Goal: Check status: Check status

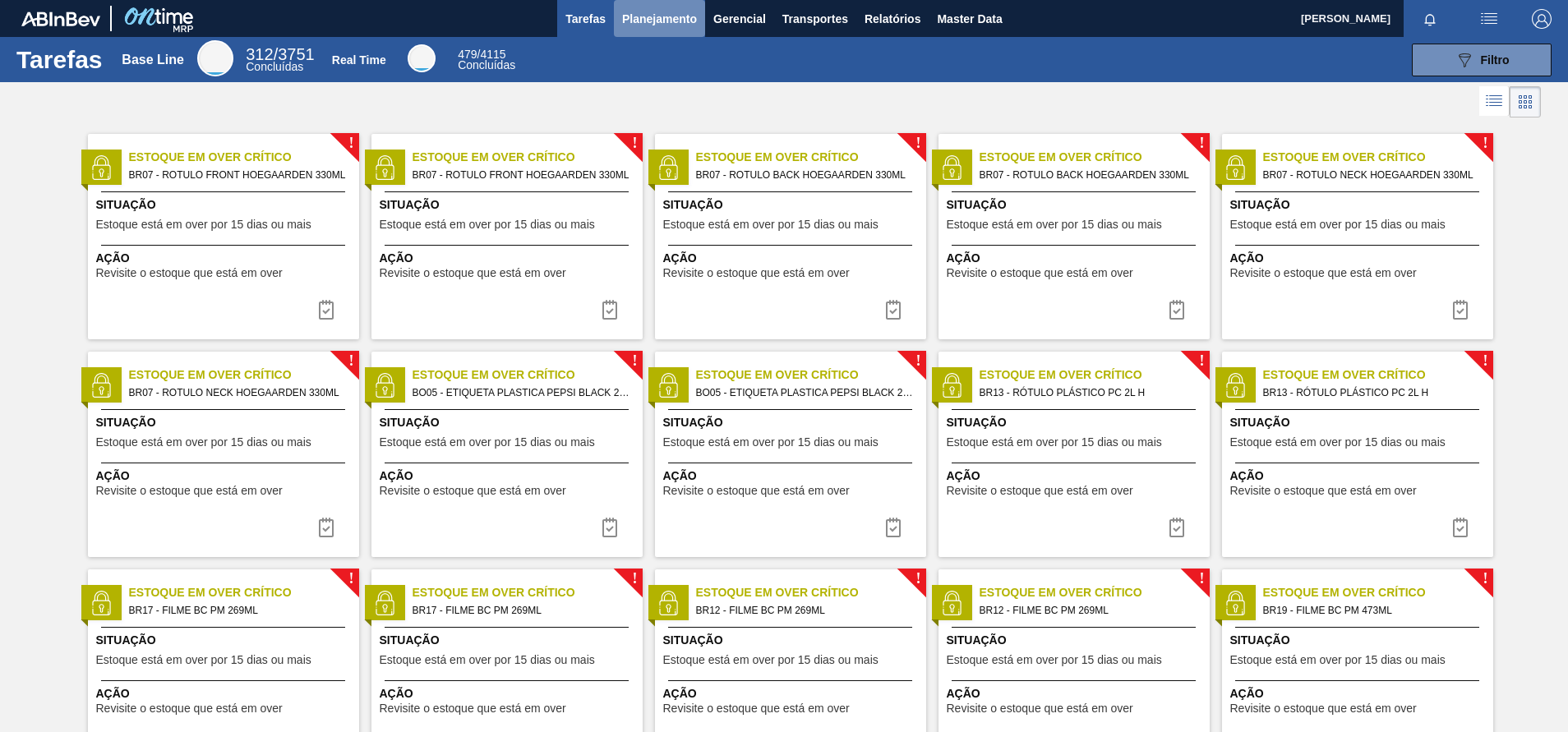
click at [679, 26] on span "Planejamento" at bounding box center [660, 18] width 75 height 20
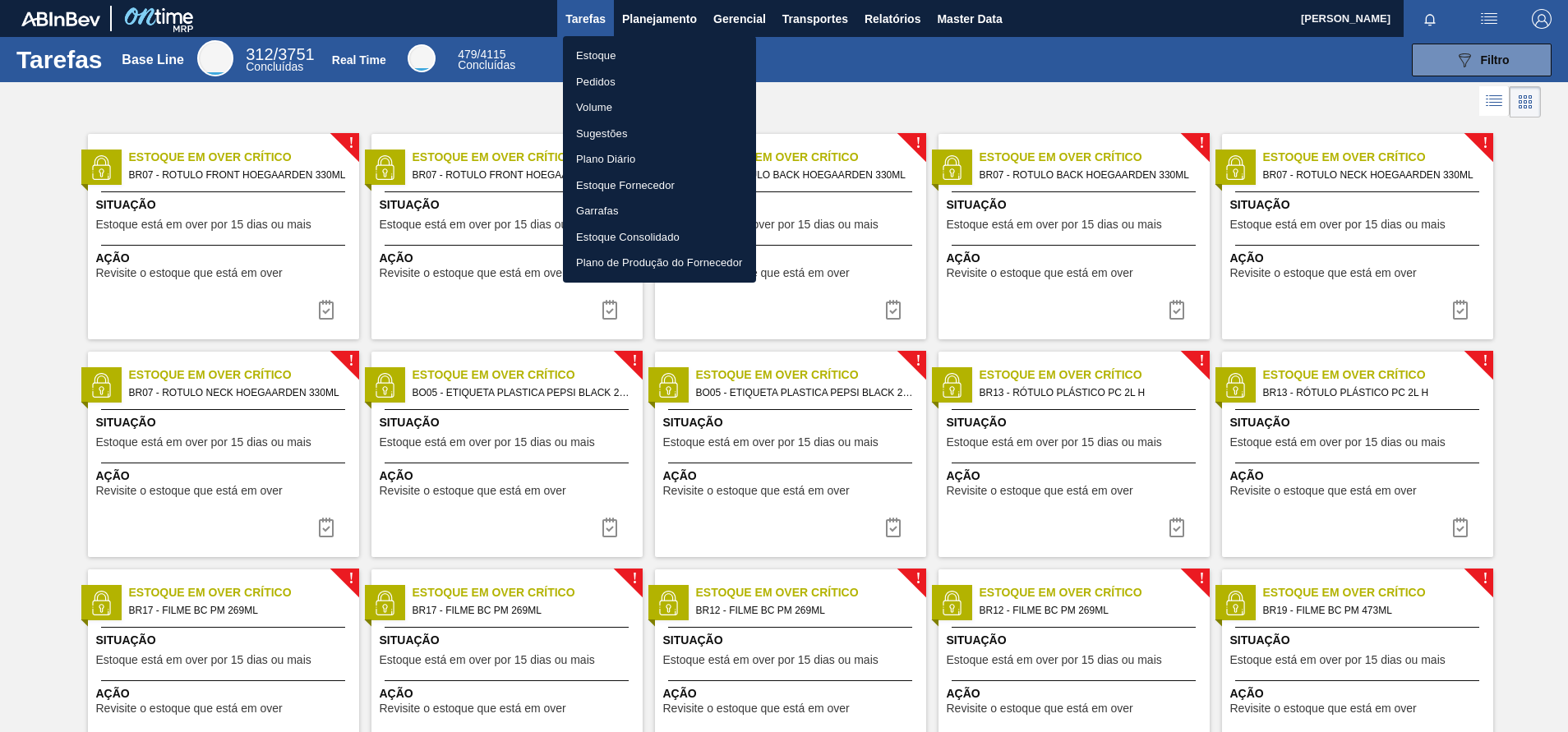
click at [617, 76] on li "Pedidos" at bounding box center [659, 82] width 193 height 26
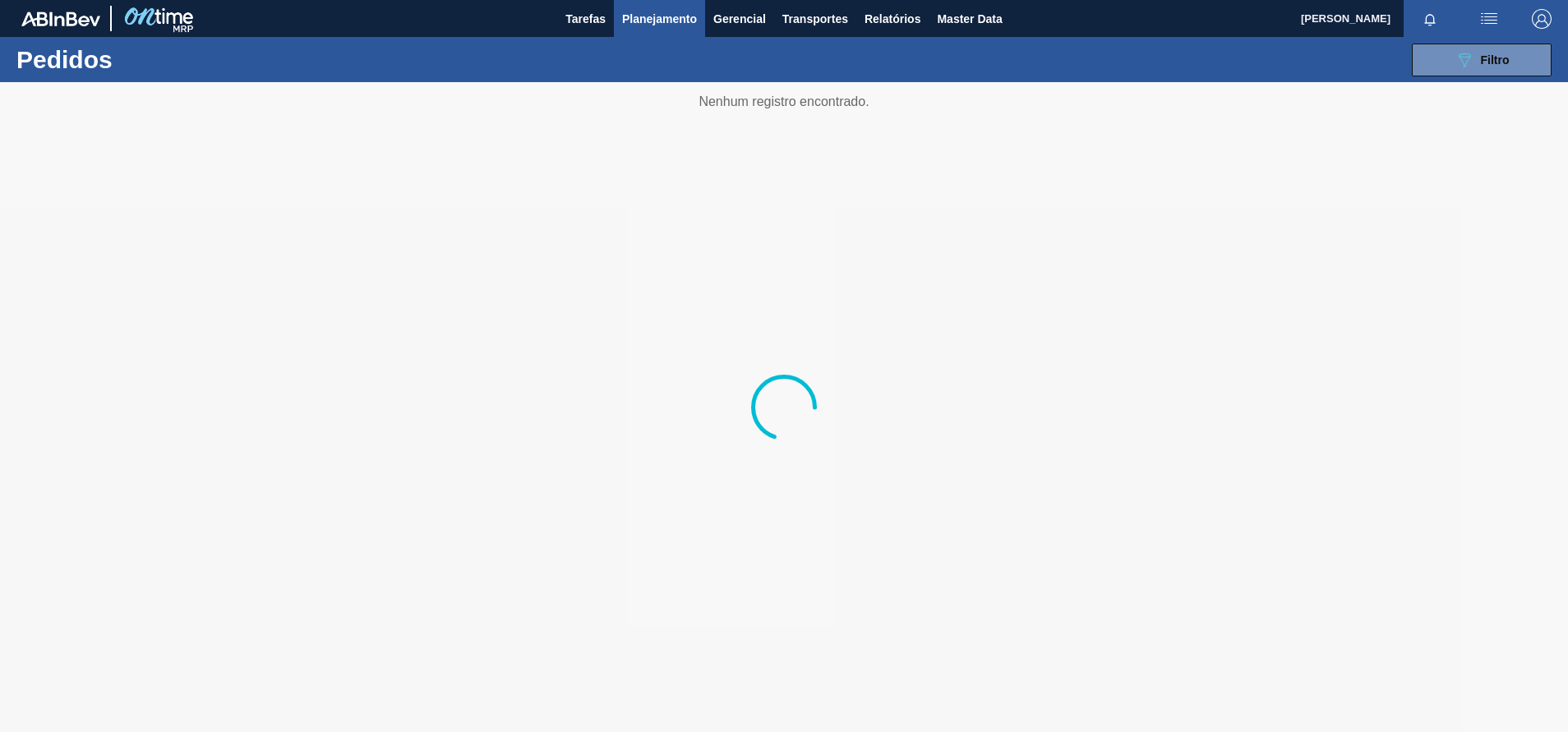
click at [1455, 82] on div at bounding box center [784, 407] width 1568 height 650
click at [1468, 65] on icon "089F7B8B-B2A5-4AFE-B5C0-19BA573D28AC" at bounding box center [1464, 60] width 20 height 20
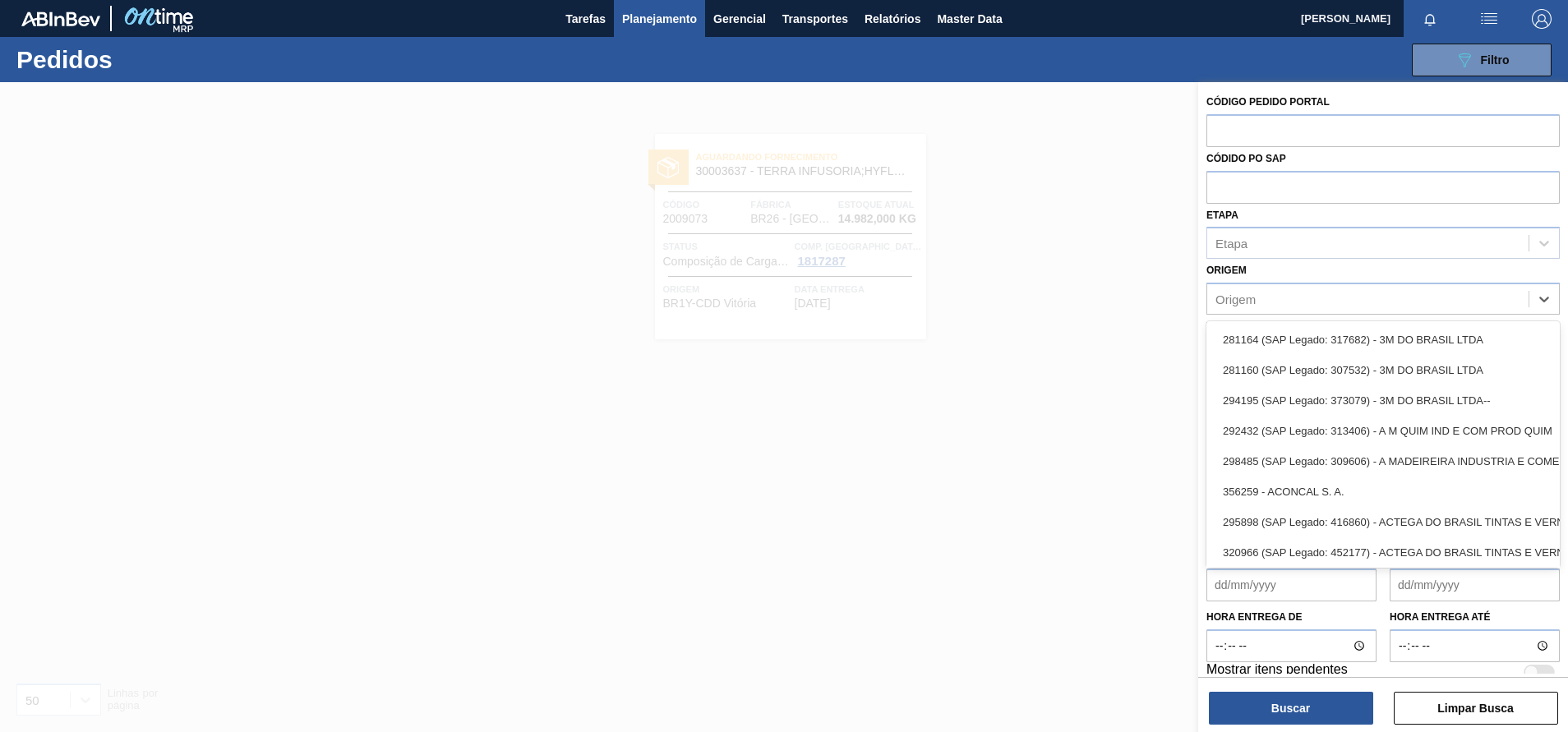
click at [1279, 295] on div "Origem" at bounding box center [1368, 299] width 321 height 24
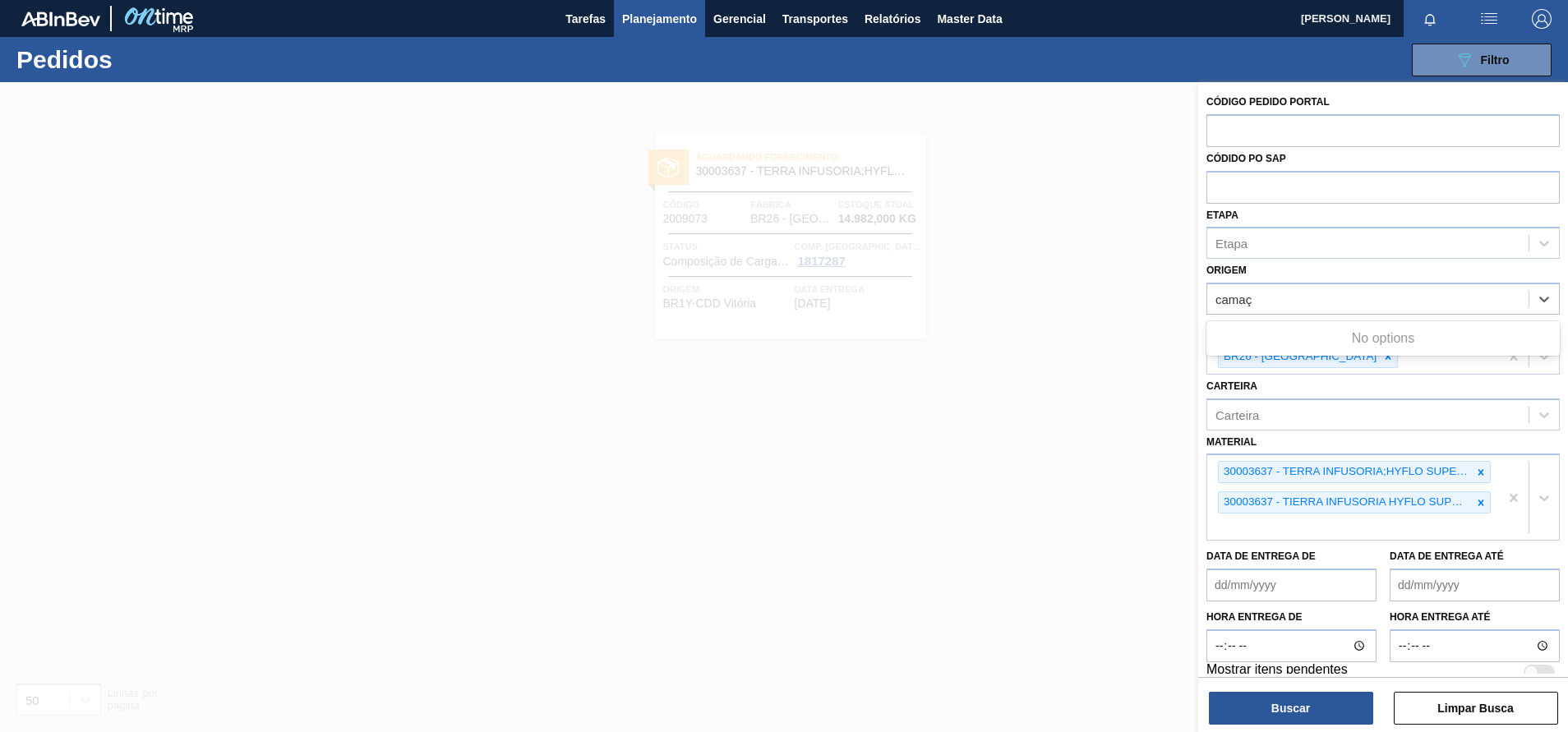
type input "camaç"
click at [1173, 290] on div at bounding box center [784, 447] width 1568 height 732
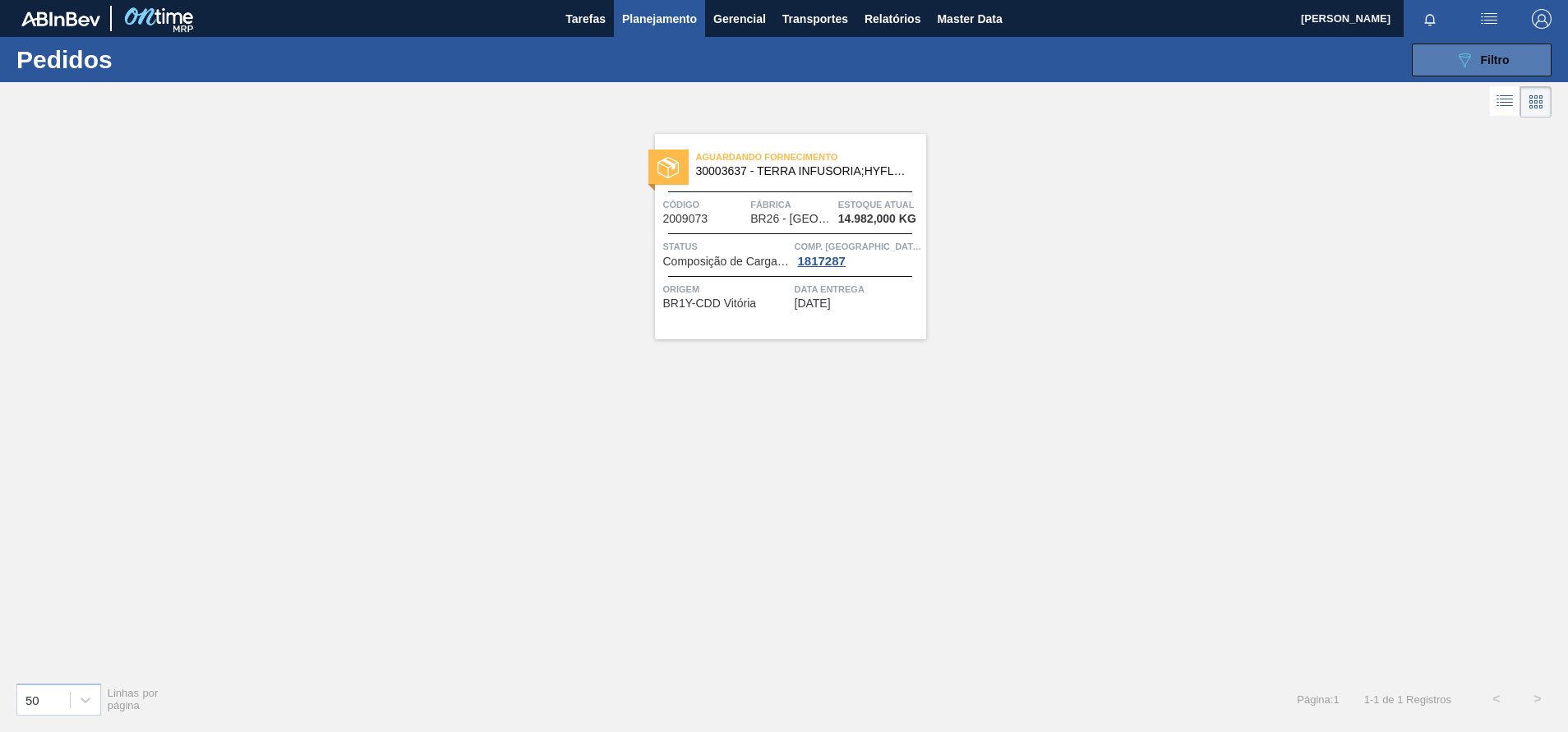
click at [1450, 52] on button "089F7B8B-B2A5-4AFE-B5C0-19BA573D28AC Filtro" at bounding box center [1481, 60] width 139 height 33
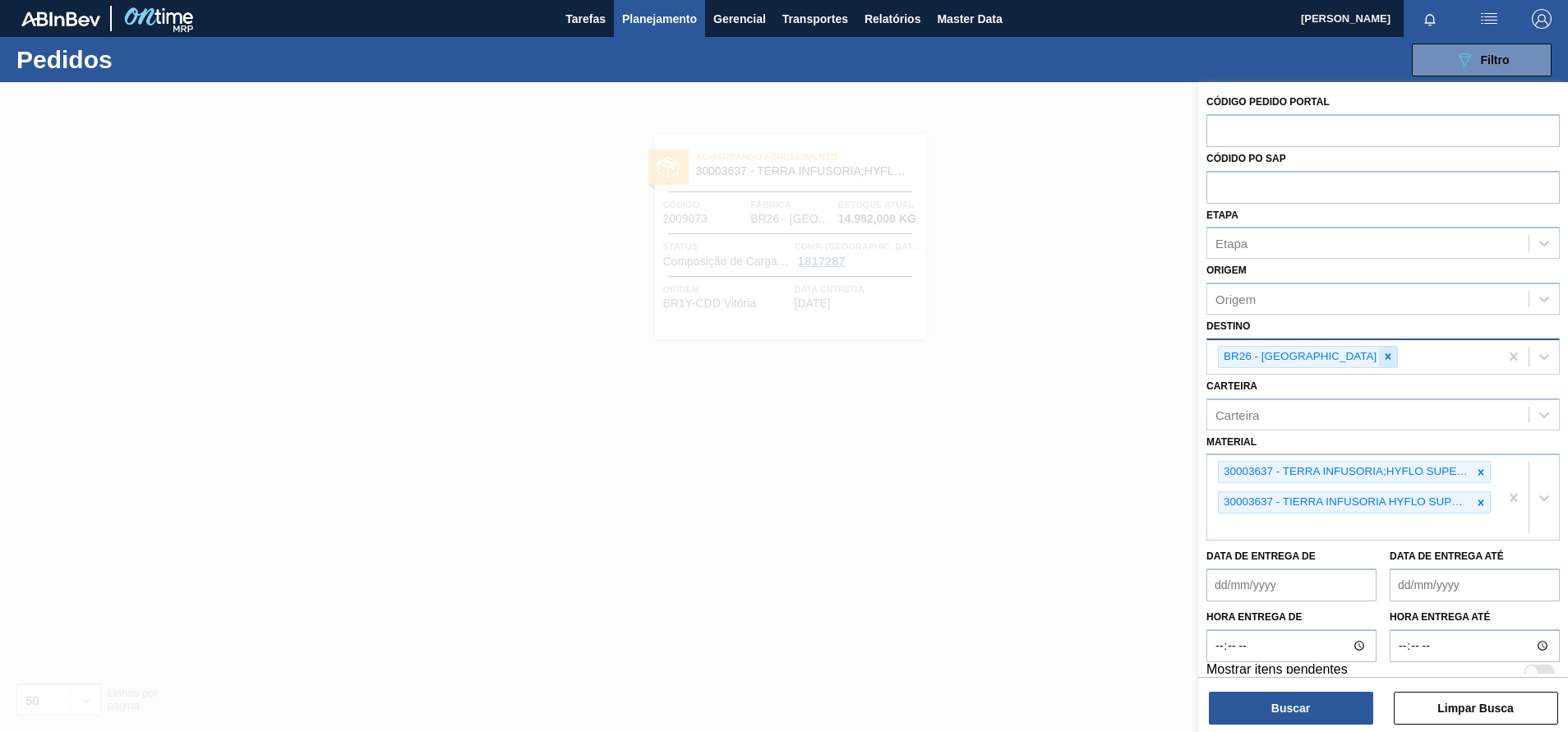
click at [1379, 359] on div at bounding box center [1388, 357] width 18 height 20
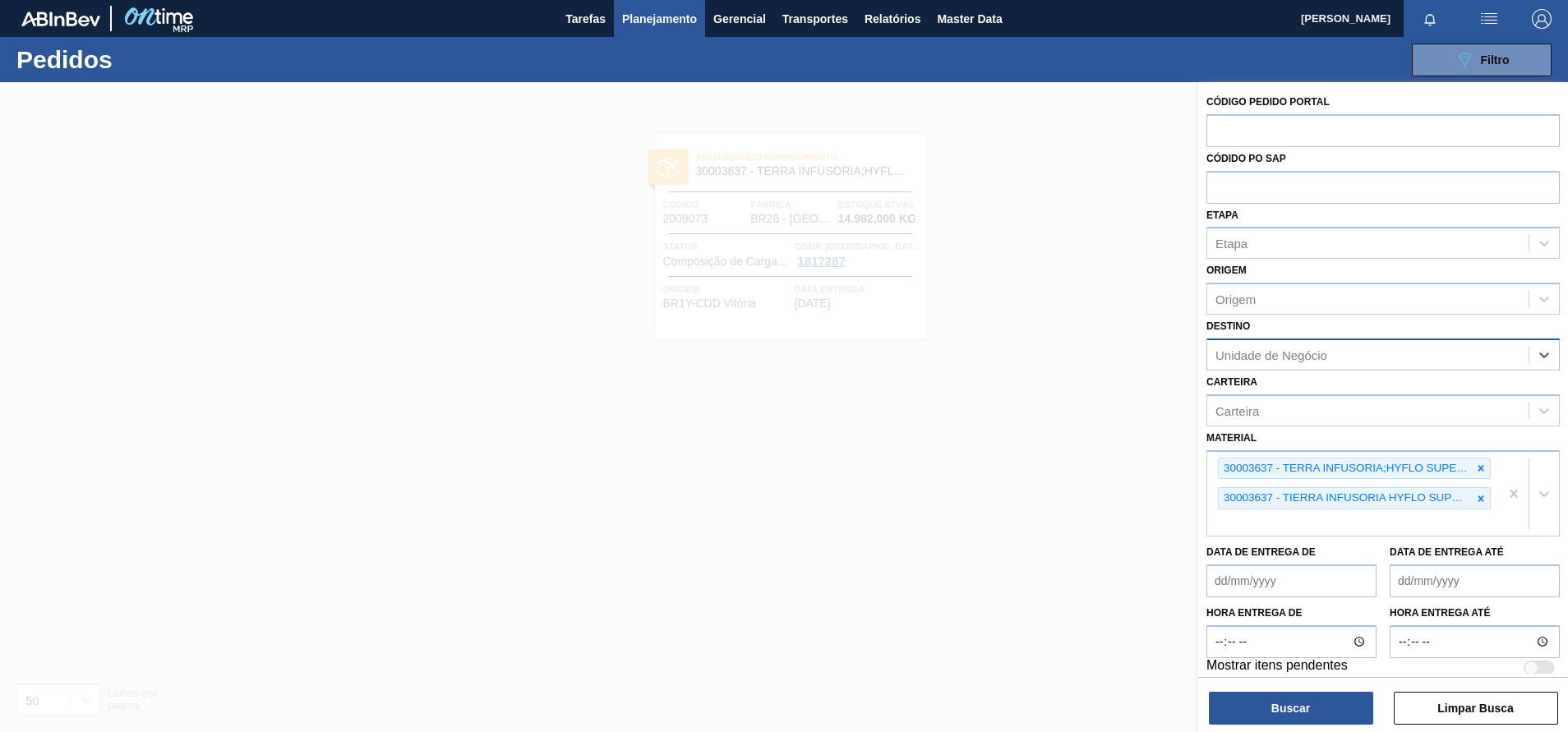
click at [1335, 359] on div "Unidade de Negócio" at bounding box center [1368, 354] width 321 height 24
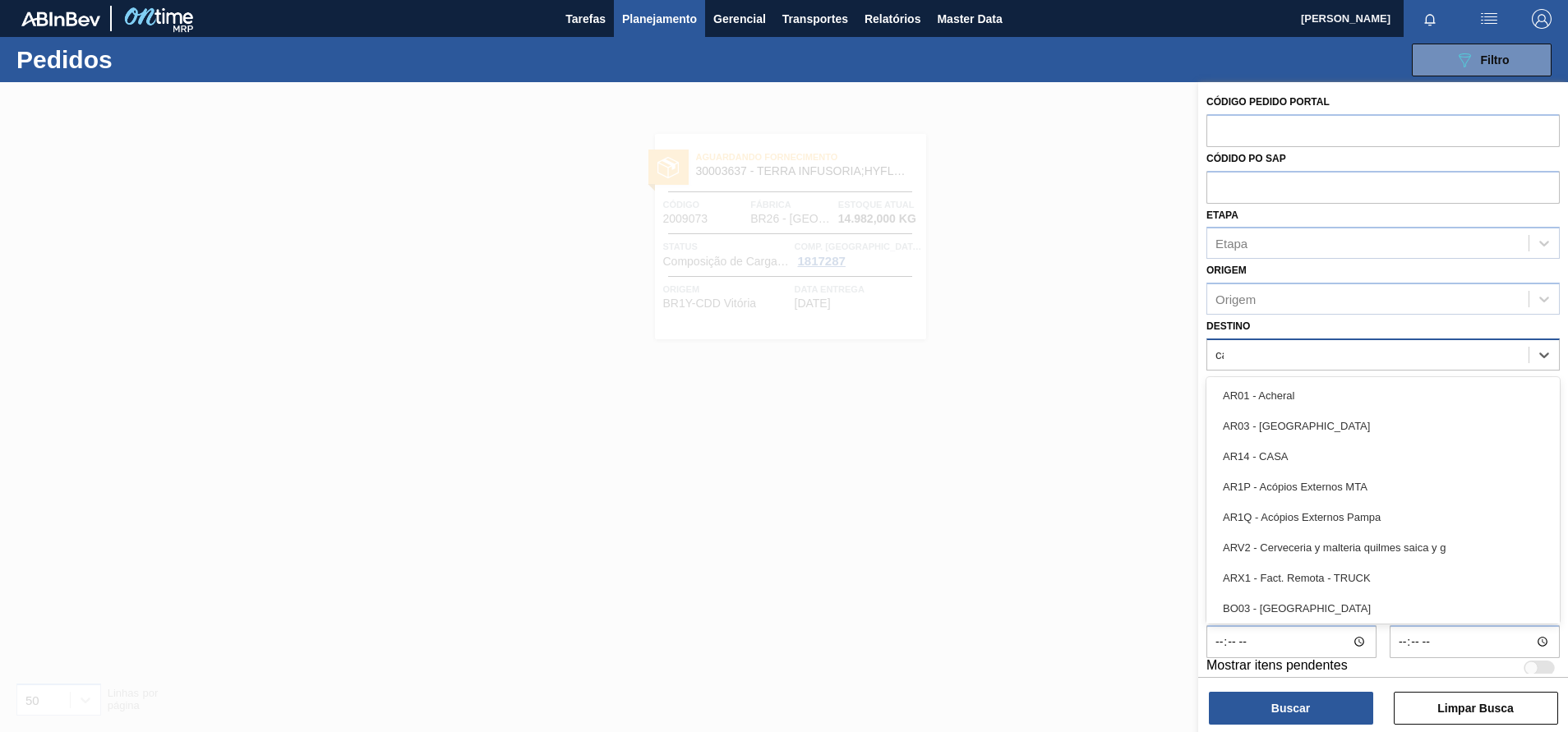
type input "cama"
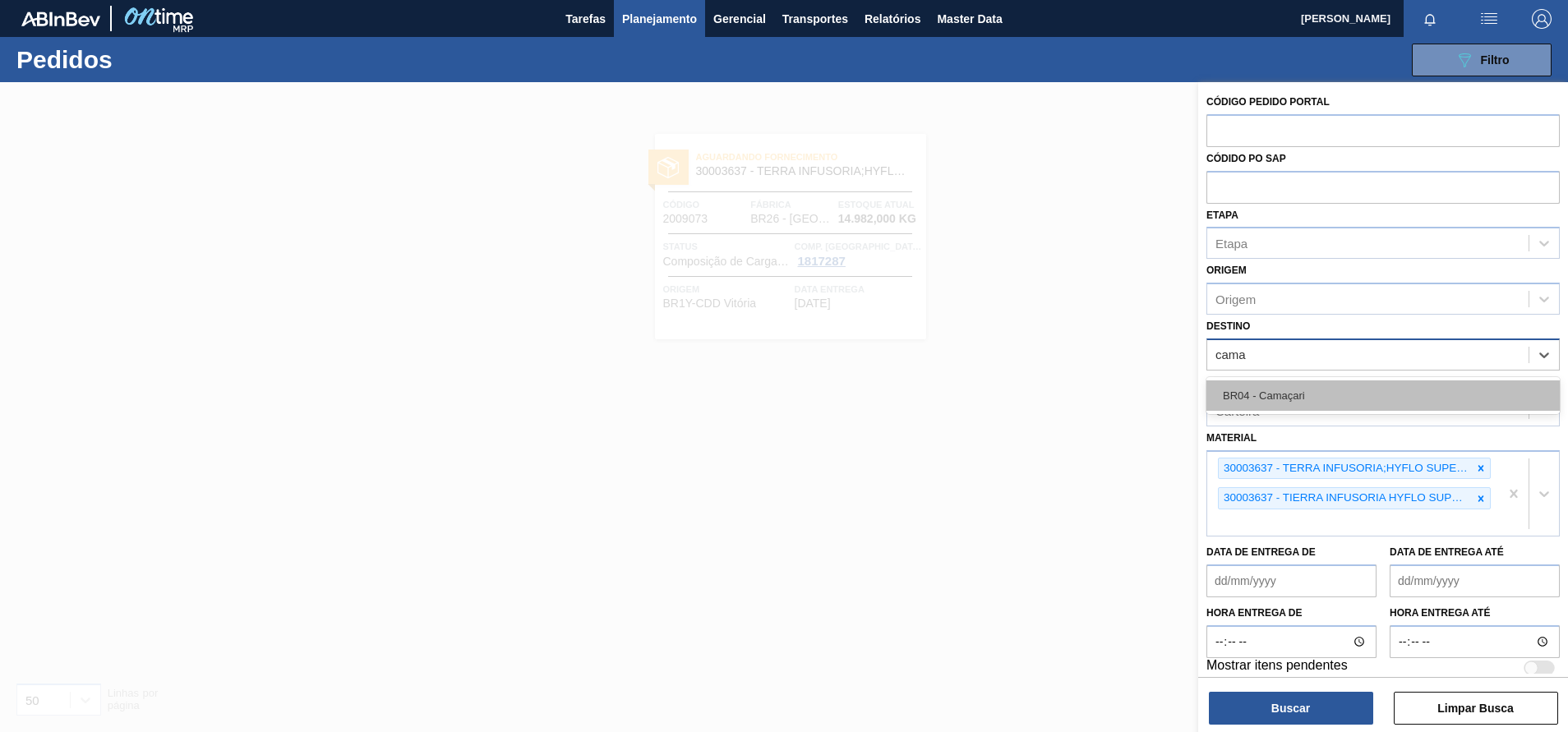
click at [1288, 381] on div "BR04 - Camaçari" at bounding box center [1382, 396] width 353 height 31
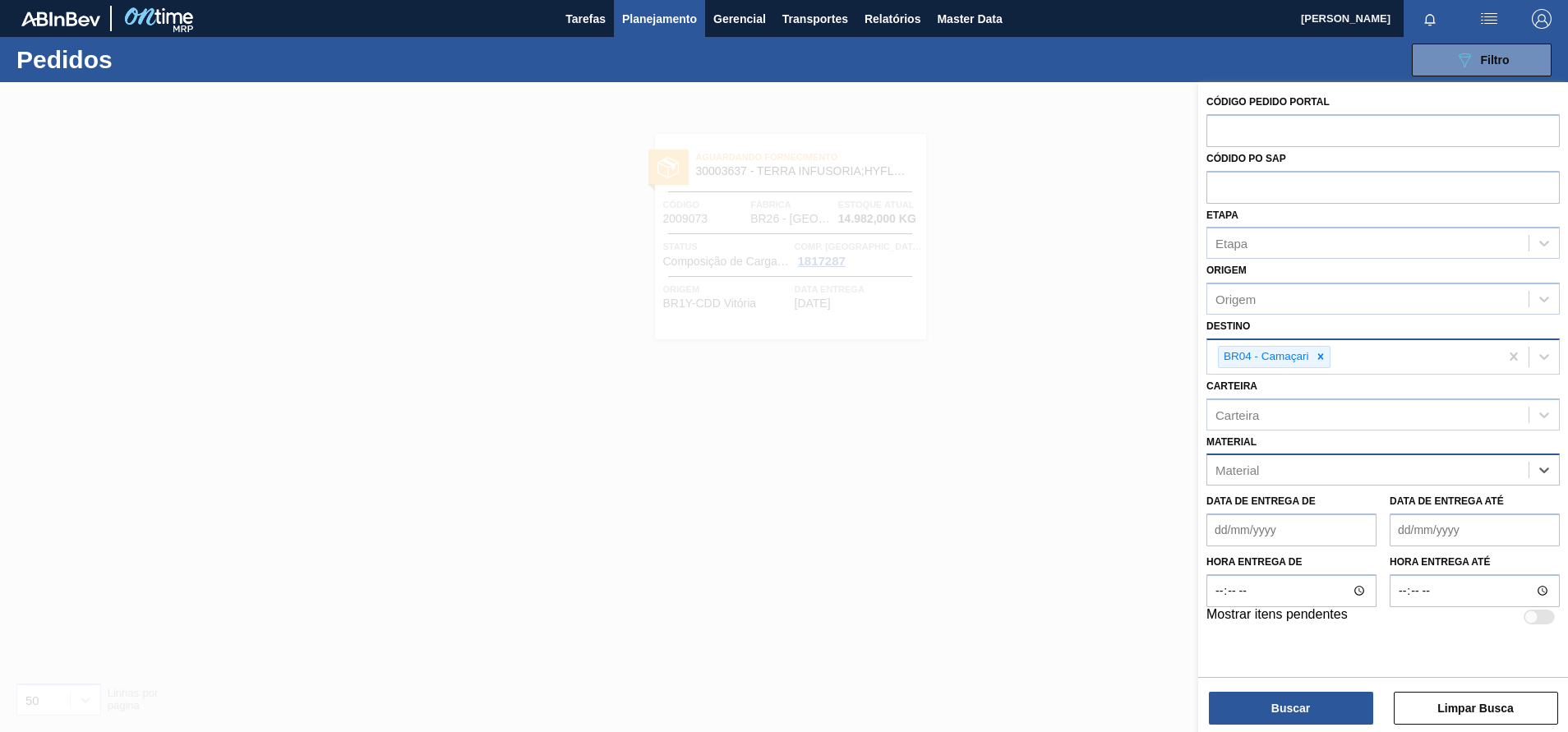
click at [1445, 487] on div "Data de Entrega de Data de Entrega até" at bounding box center [1383, 516] width 367 height 61
click at [1417, 477] on div "Material" at bounding box center [1368, 470] width 321 height 24
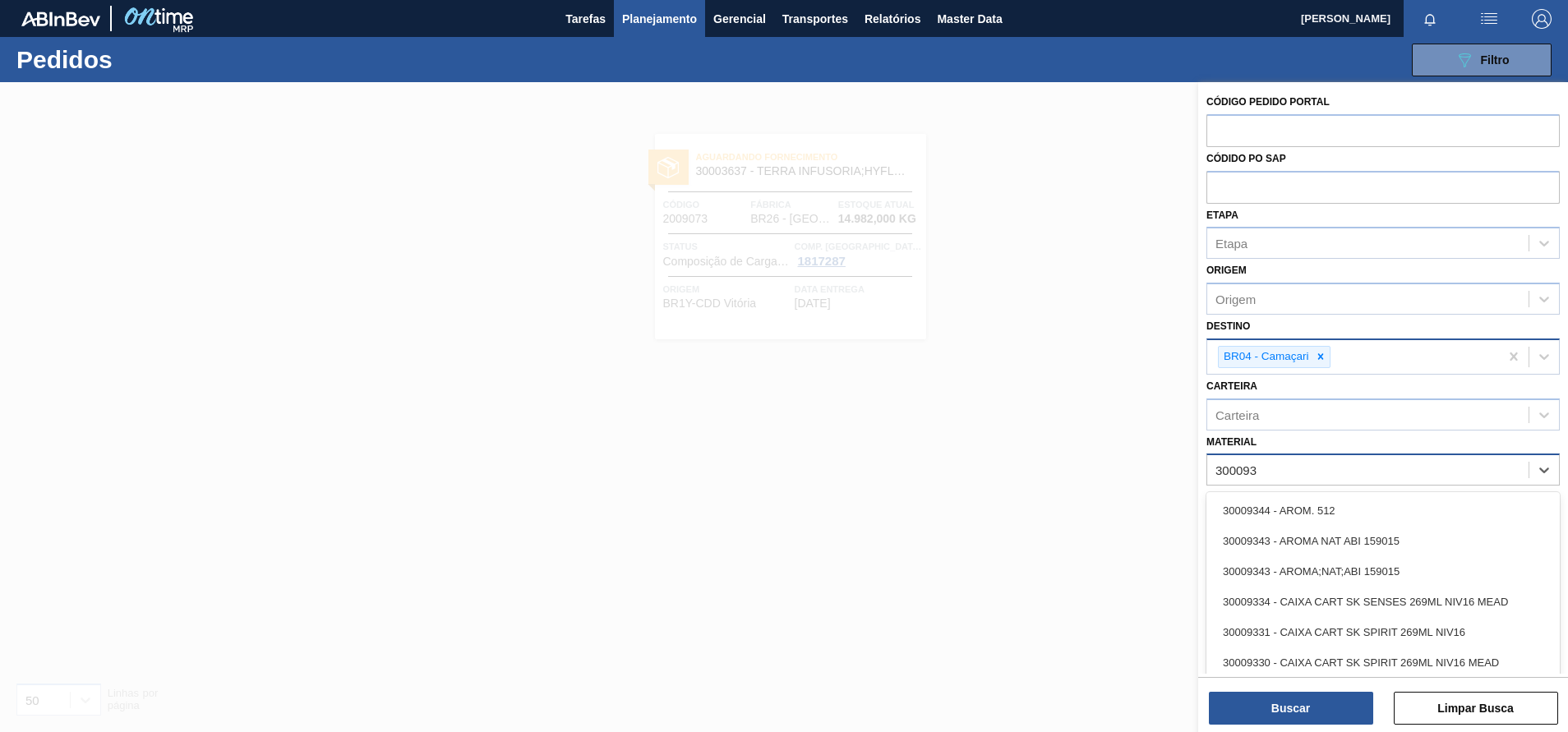
type input "3000930"
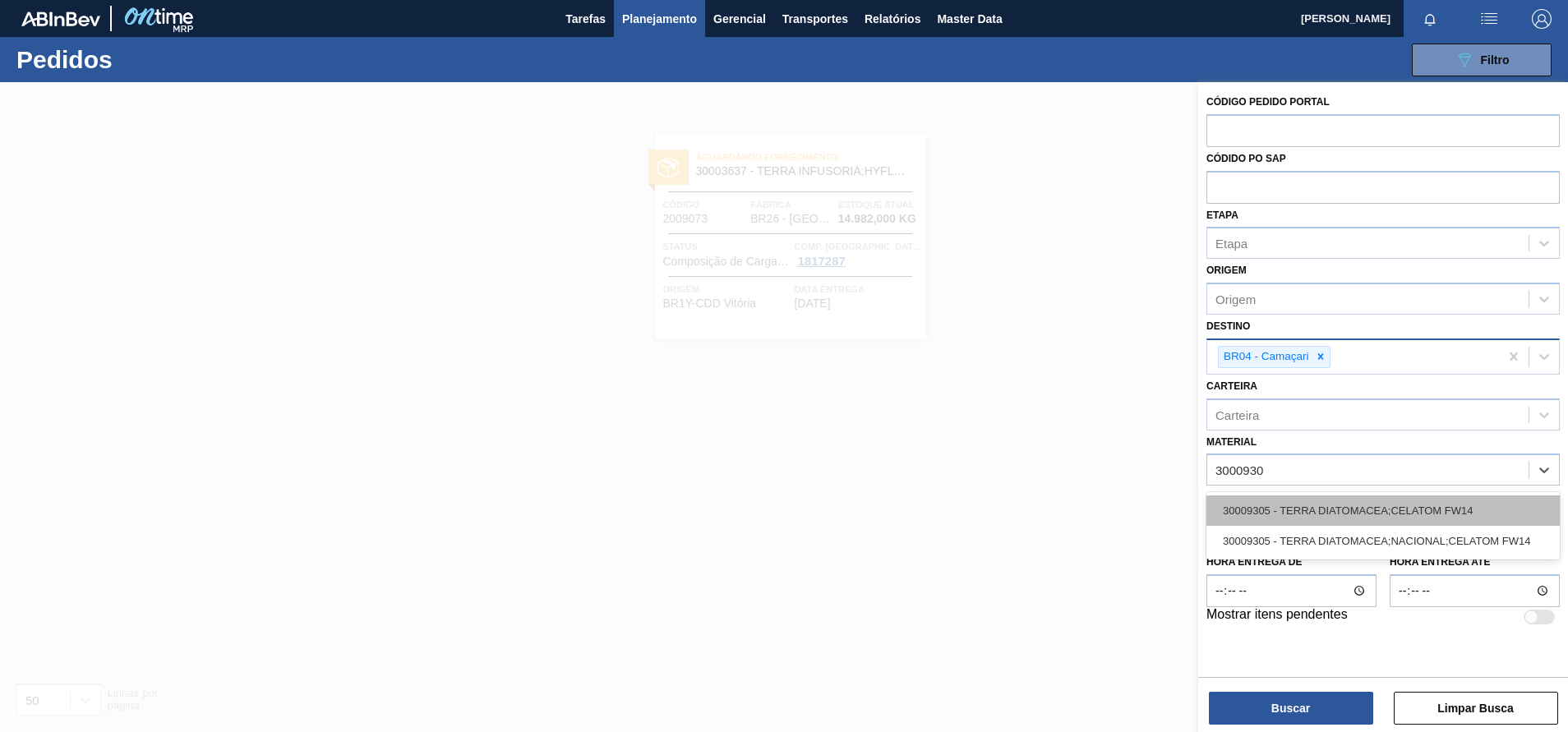
click at [1315, 517] on div "30009305 - TERRA DIATOMACEA;CELATOM FW14" at bounding box center [1382, 511] width 353 height 31
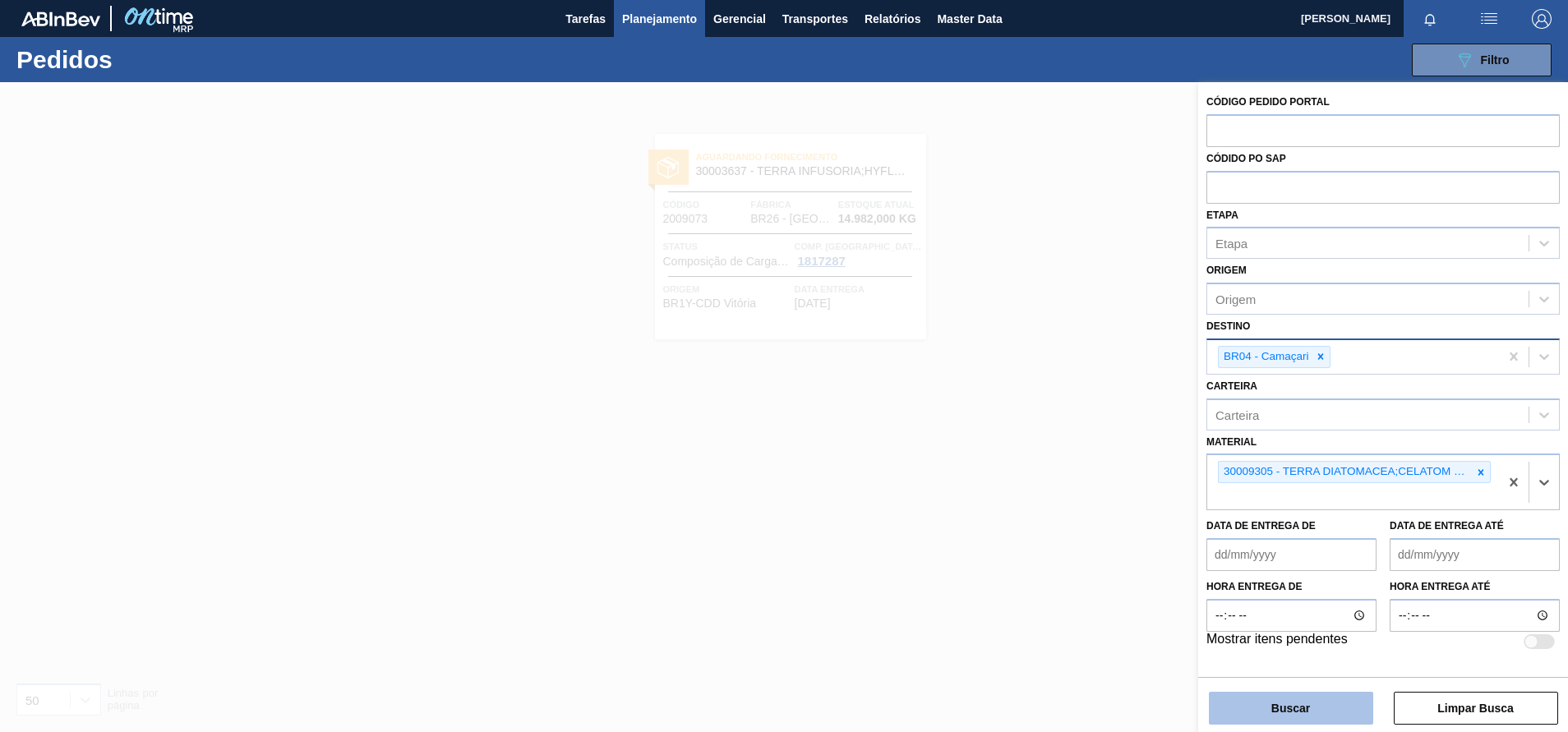
click at [1240, 694] on button "Buscar" at bounding box center [1291, 708] width 164 height 33
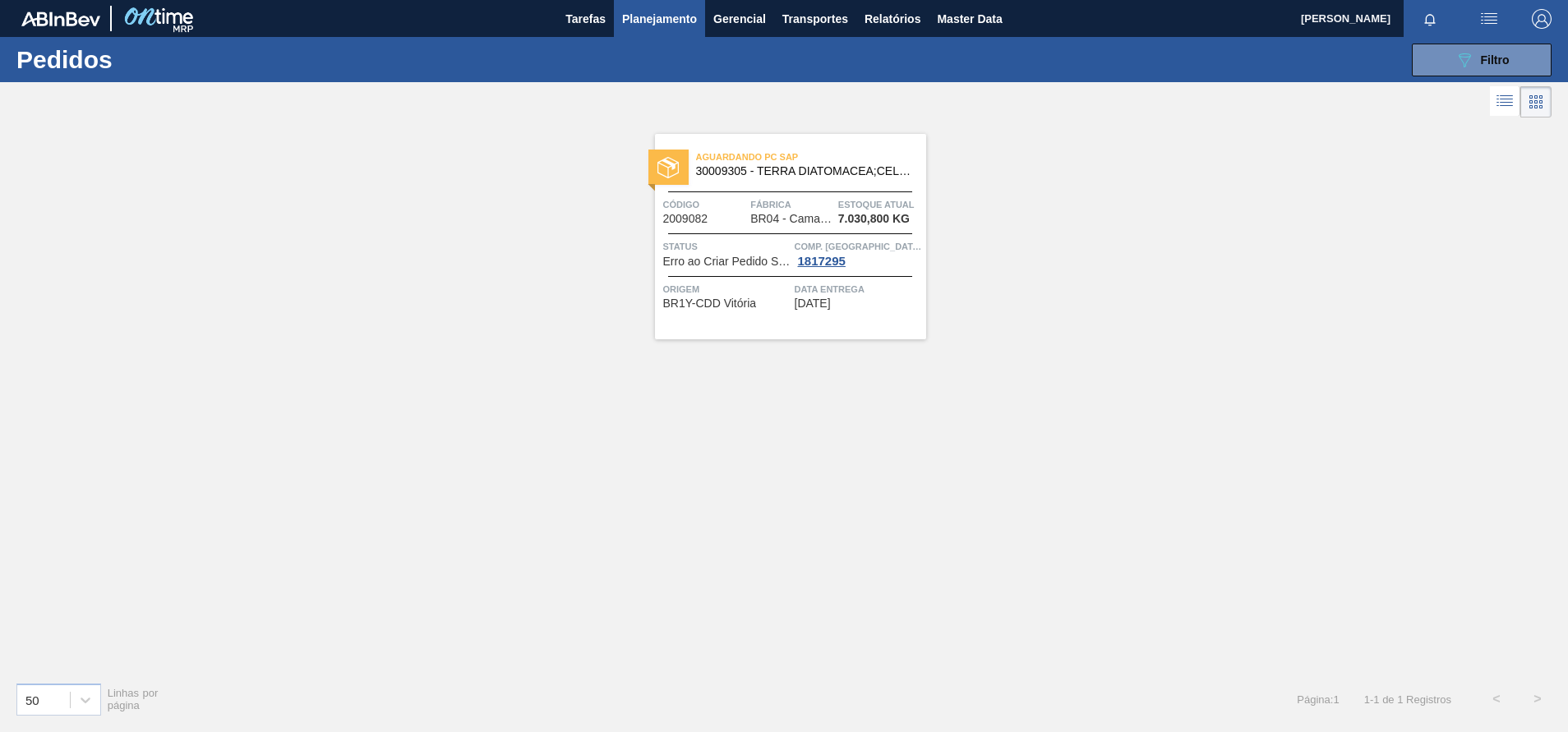
click at [754, 186] on div "Aguardando PC SAP 30009305 - TERRA DIATOMACEA;CELATOM FW14 Código 2009082 Fábri…" at bounding box center [791, 237] width 271 height 206
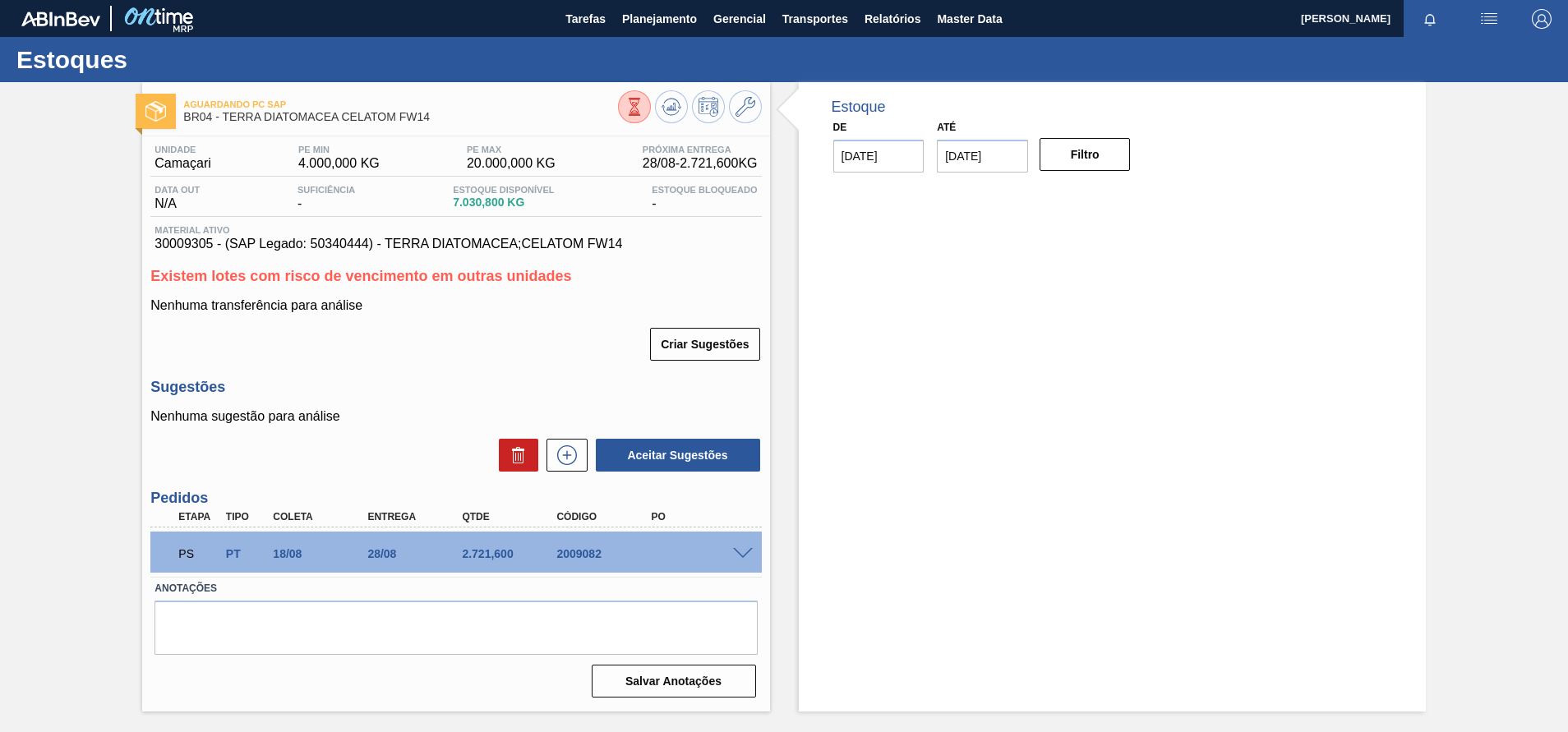
drag, startPoint x: 627, startPoint y: 235, endPoint x: 156, endPoint y: 240, distance: 471.0
click at [156, 240] on div "Material ativo 30009305 - (SAP Legado: 50340444) - TERRA DIATOMACEA;CELATOM FW14" at bounding box center [455, 238] width 611 height 26
drag, startPoint x: 677, startPoint y: 240, endPoint x: 37, endPoint y: 249, distance: 640.1
click at [37, 249] on div "Aguardando PC SAP BR04 - TERRA DIATOMACEA CELATOM FW14 Unidade Camaçari PE MIN …" at bounding box center [784, 396] width 1568 height 630
copy span "30009305 - (SAP Legado: 50340444) - TERRA DIATOMACEA;CELATOM FW14"
